Goal: Check status

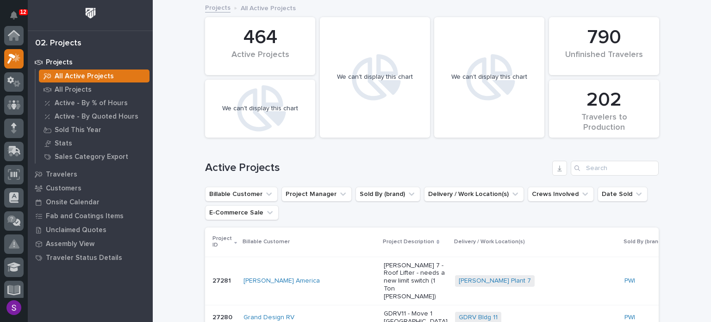
scroll to position [23, 0]
